Goal: Find specific page/section: Find specific page/section

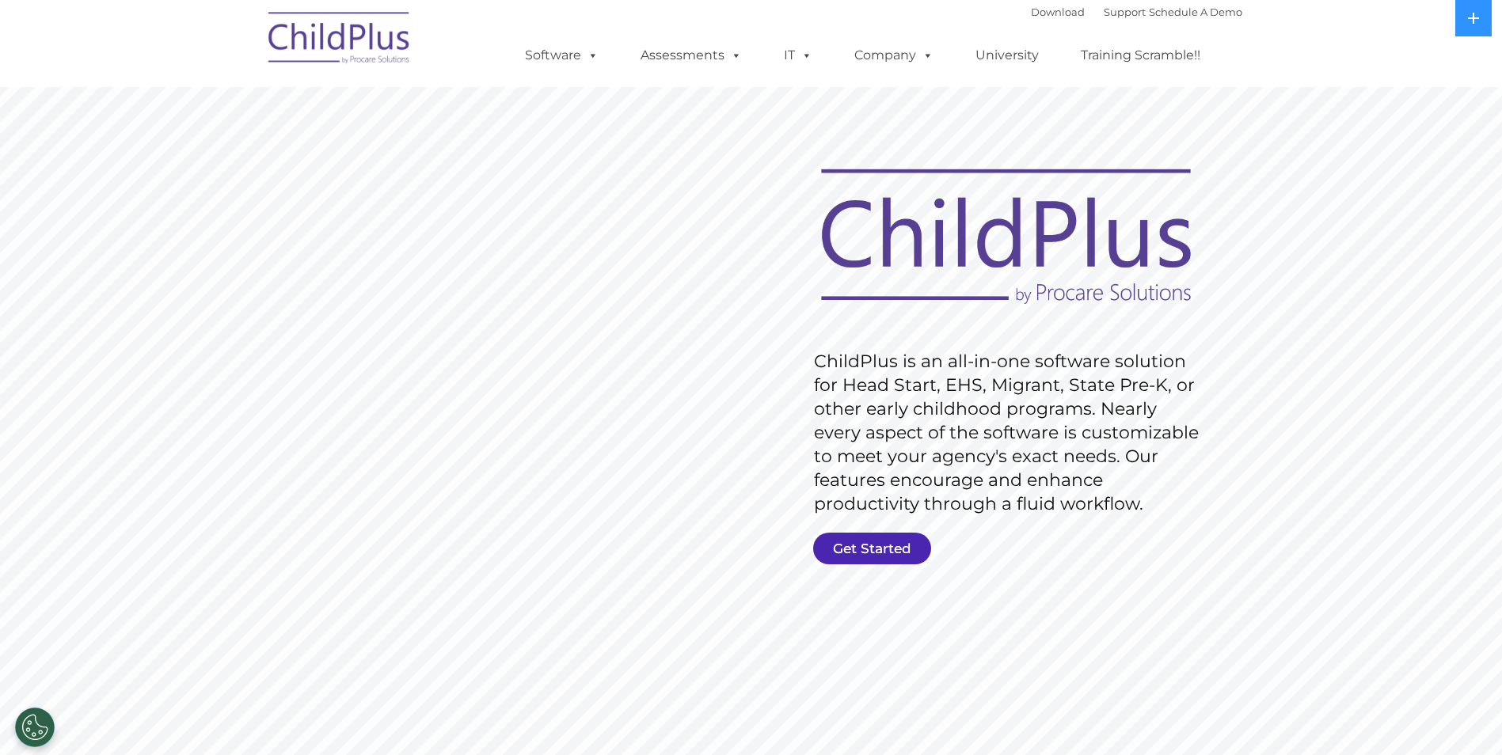
click at [893, 546] on link "Get Started" at bounding box center [872, 549] width 118 height 32
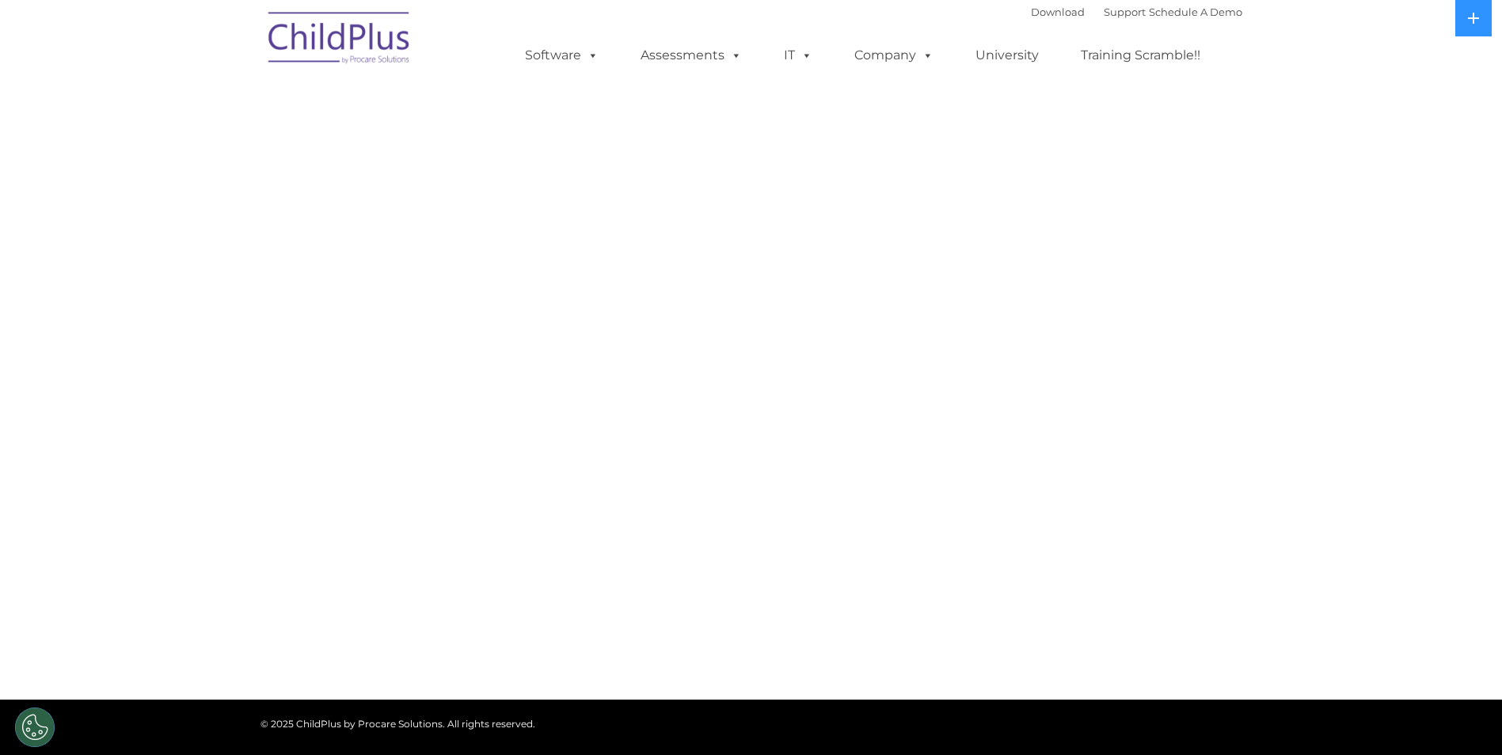
select select "MEDIUM"
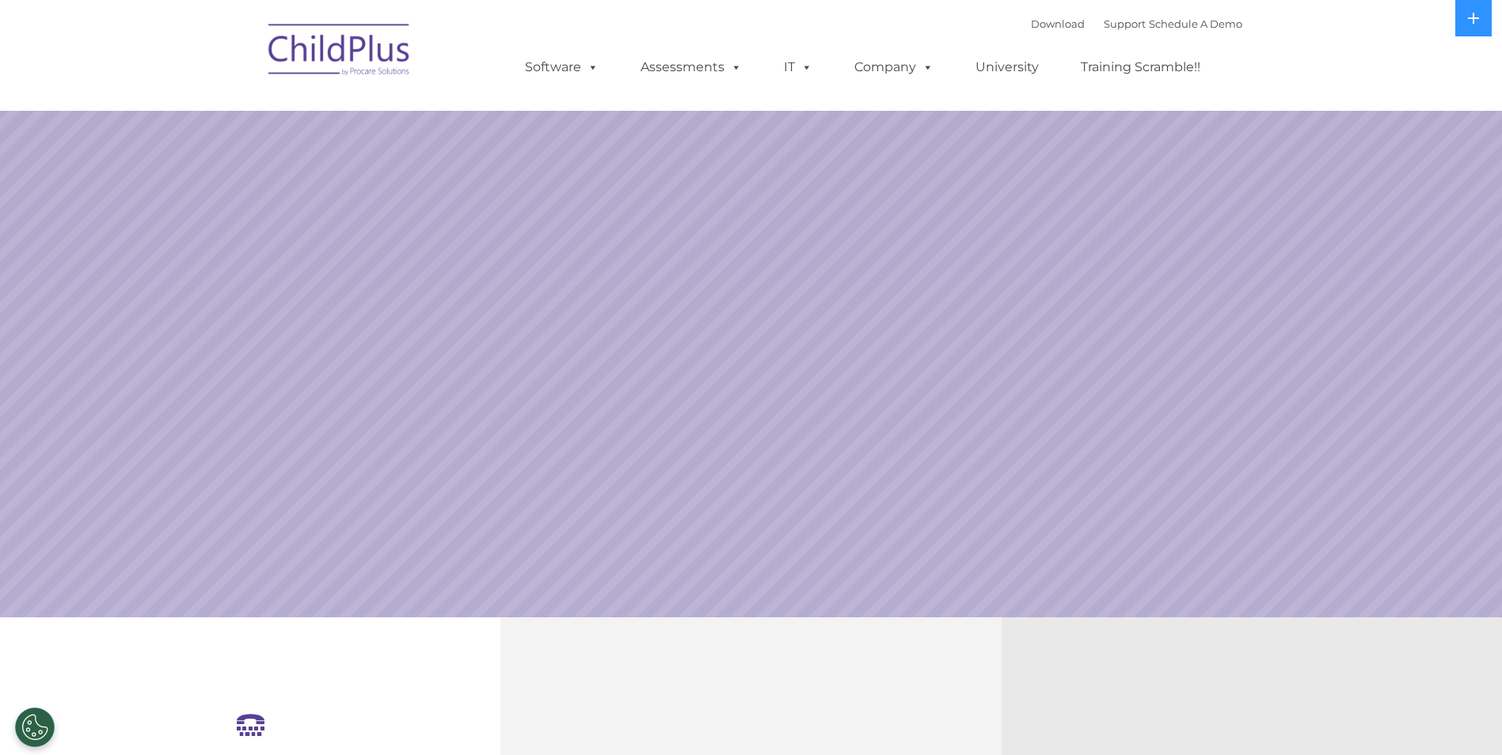
select select "MEDIUM"
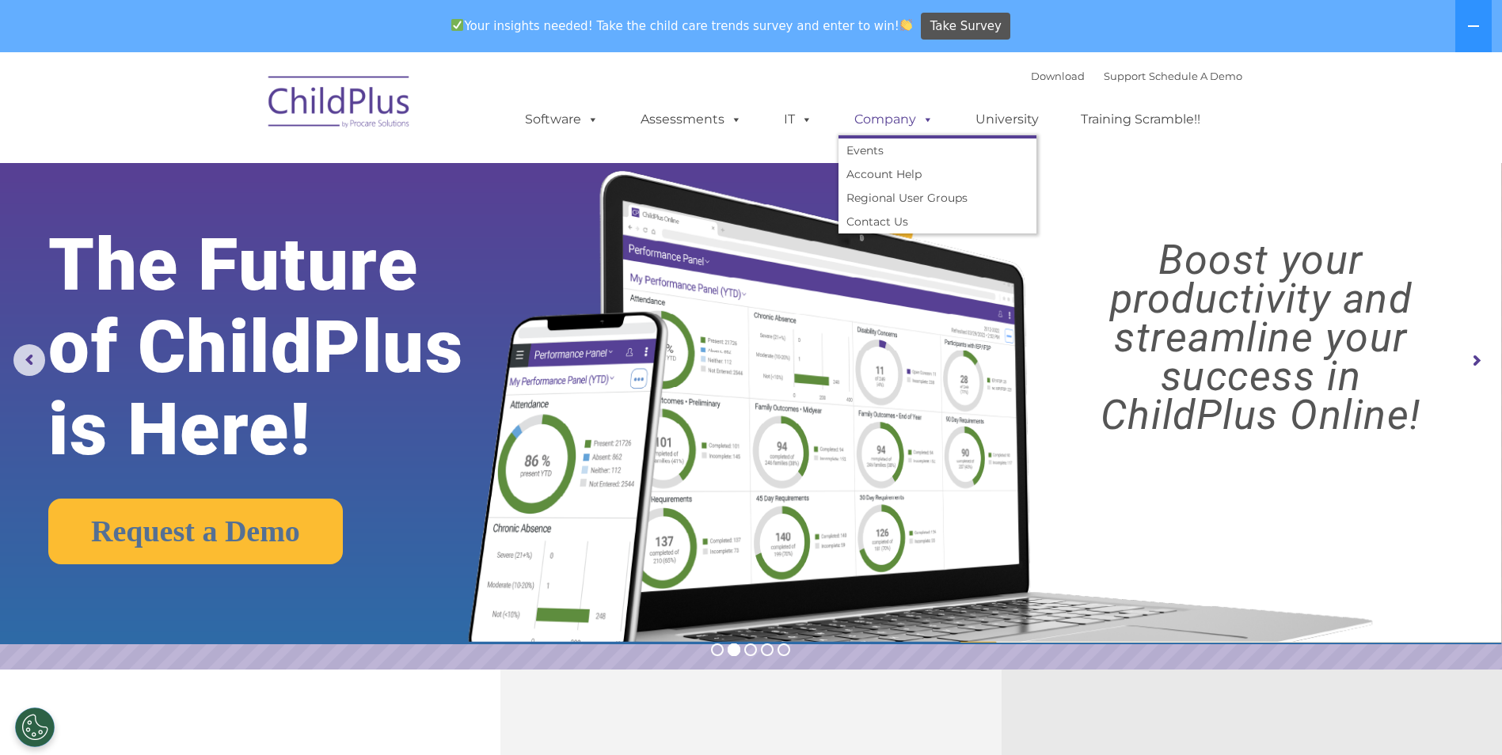
click at [930, 121] on span at bounding box center [924, 119] width 17 height 15
click at [918, 120] on span at bounding box center [924, 119] width 17 height 15
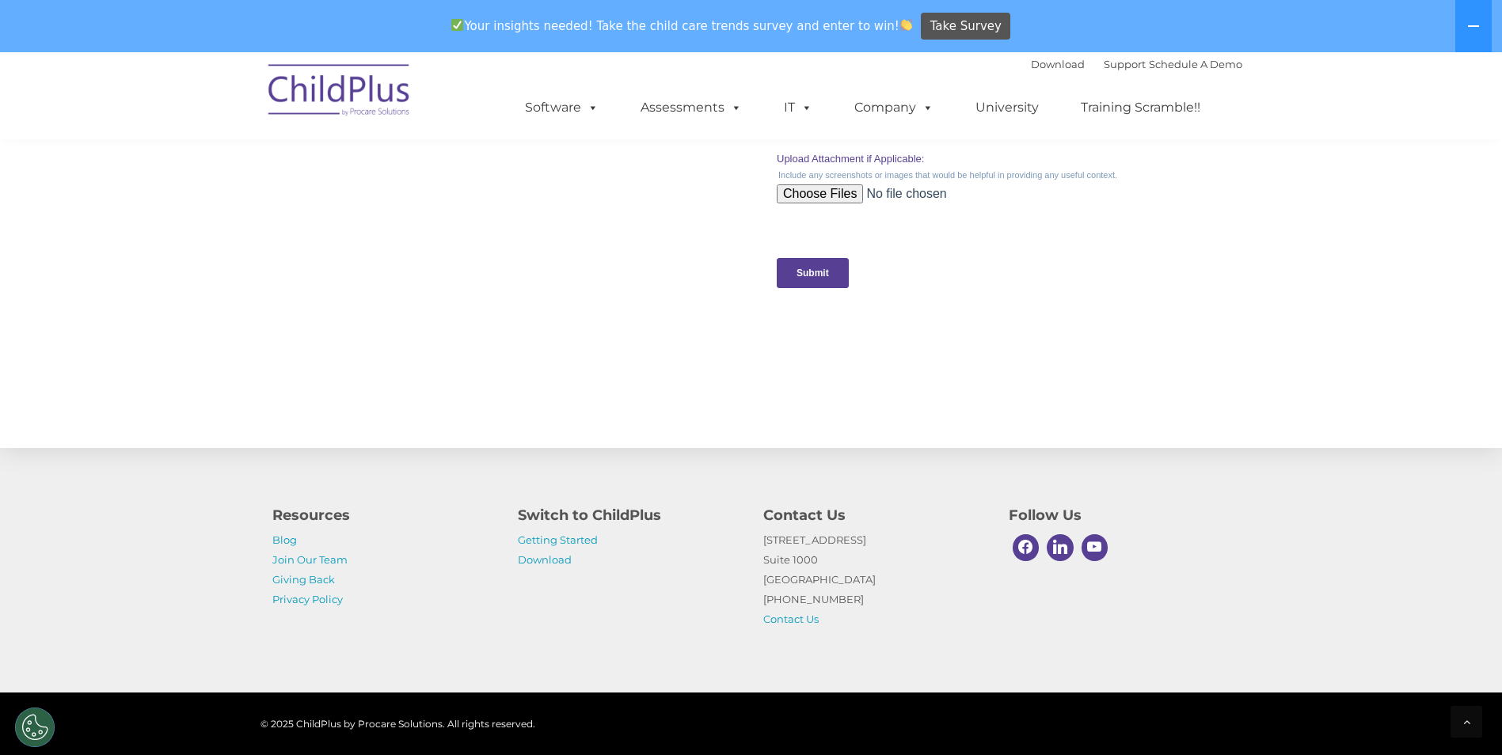
scroll to position [1581, 0]
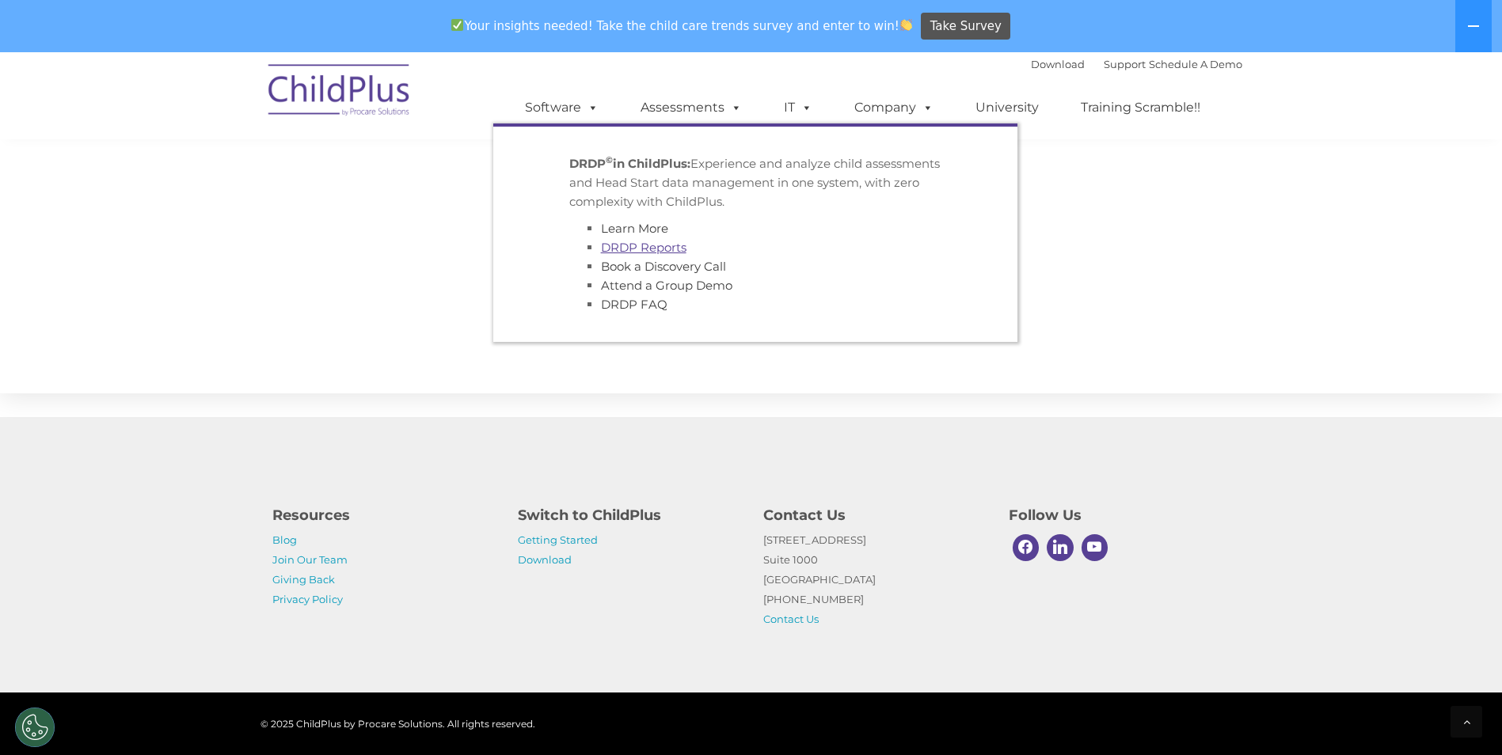
click at [666, 248] on link "DRDP Reports" at bounding box center [644, 247] width 86 height 15
